Goal: Information Seeking & Learning: Find specific fact

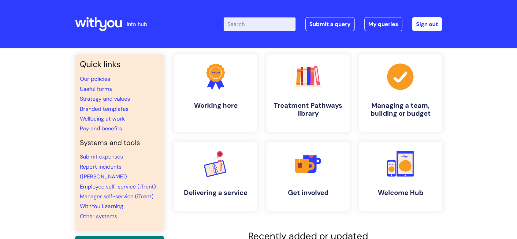
click at [253, 25] on input "Enter your search term here..." at bounding box center [260, 23] width 72 height 13
type input "printing"
click button "Search" at bounding box center [0, 0] width 0 height 0
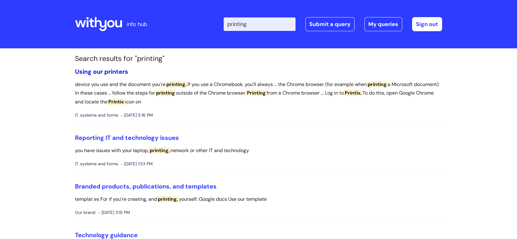
click at [113, 70] on link "Using our printers" at bounding box center [101, 72] width 53 height 8
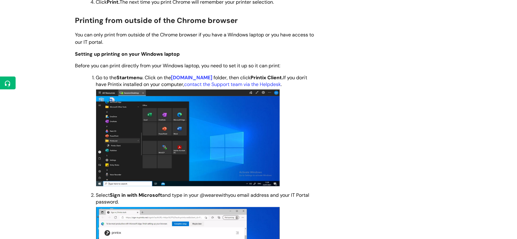
scroll to position [884, 0]
